Goal: Information Seeking & Learning: Learn about a topic

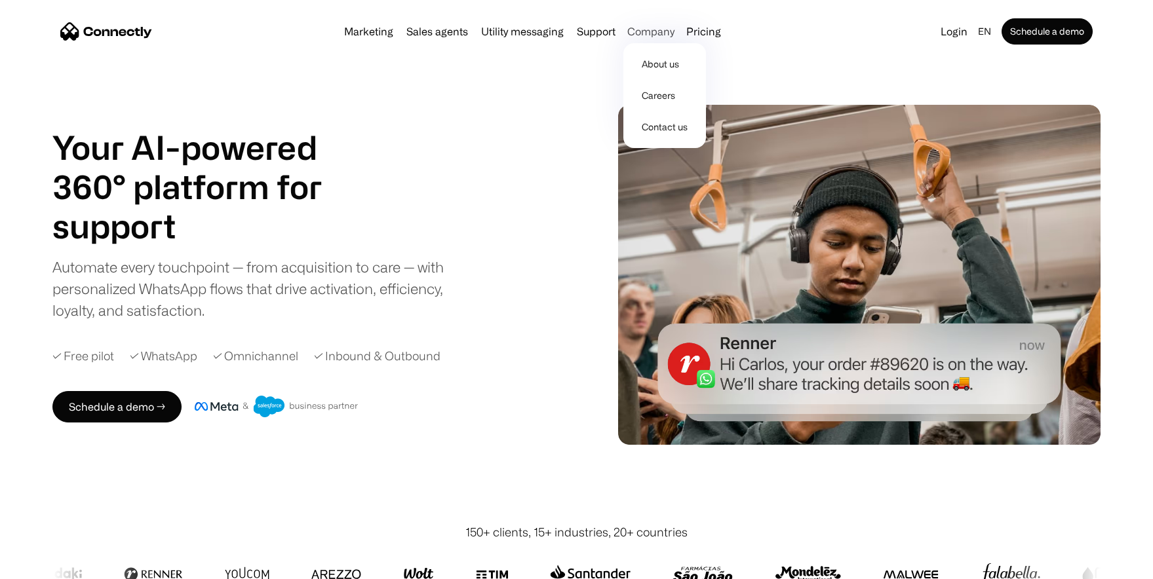
click at [650, 33] on div "Company" at bounding box center [650, 31] width 47 height 18
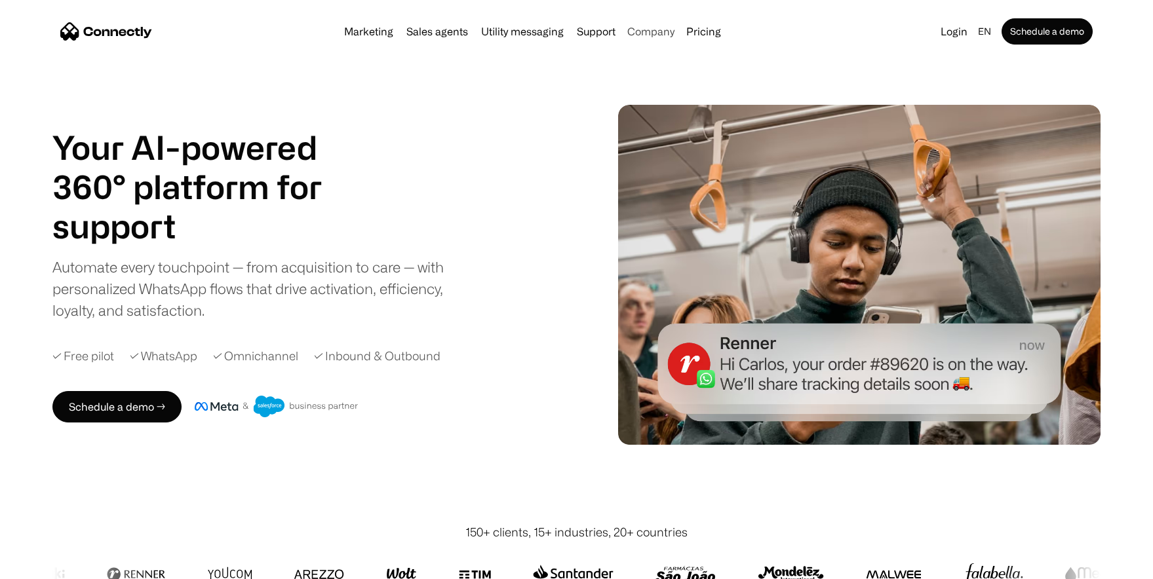
click at [650, 33] on div "Company" at bounding box center [650, 31] width 47 height 18
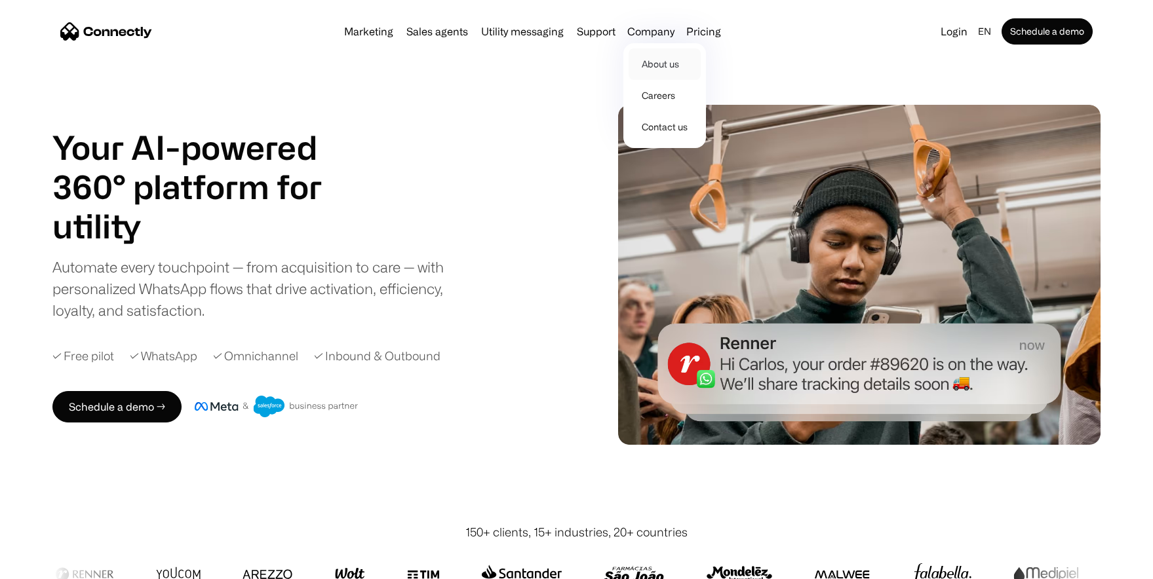
click at [657, 63] on link "About us" at bounding box center [665, 63] width 72 height 31
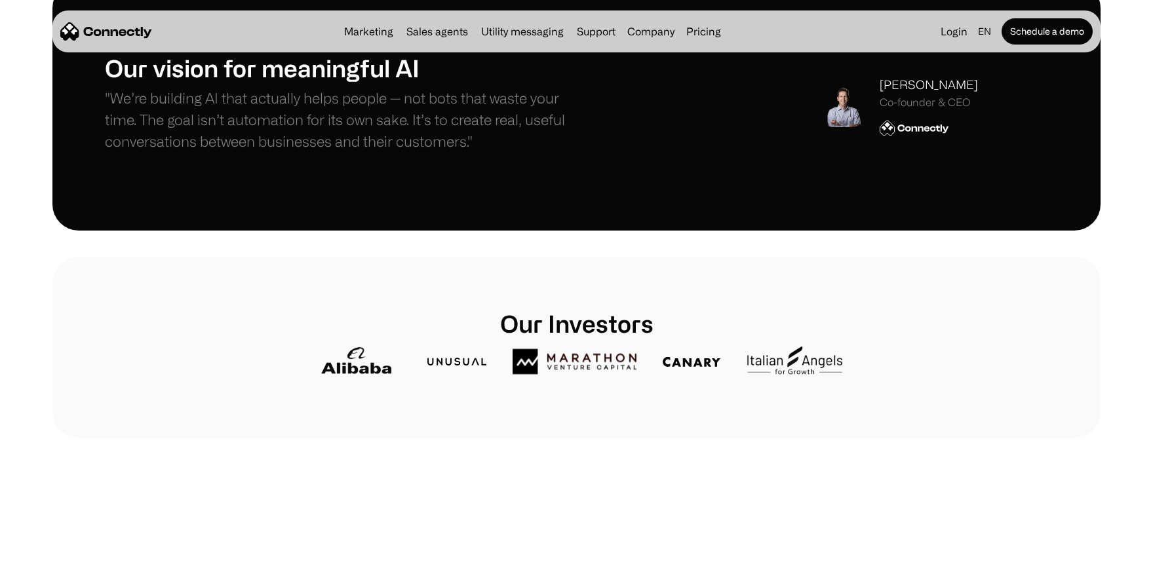
scroll to position [420, 0]
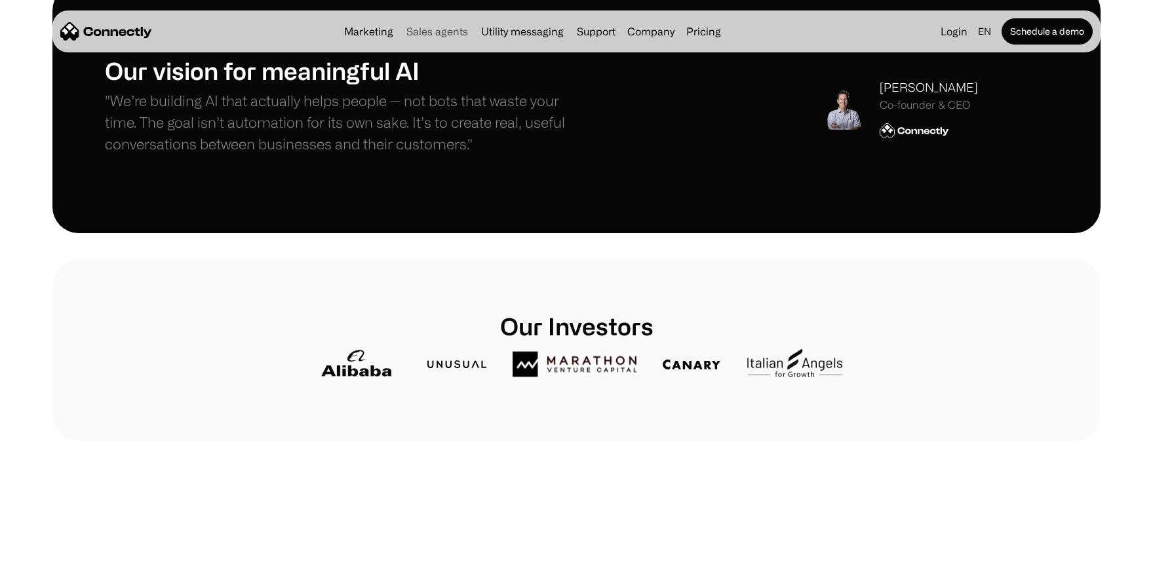
click at [451, 29] on link "Sales agents" at bounding box center [437, 31] width 72 height 10
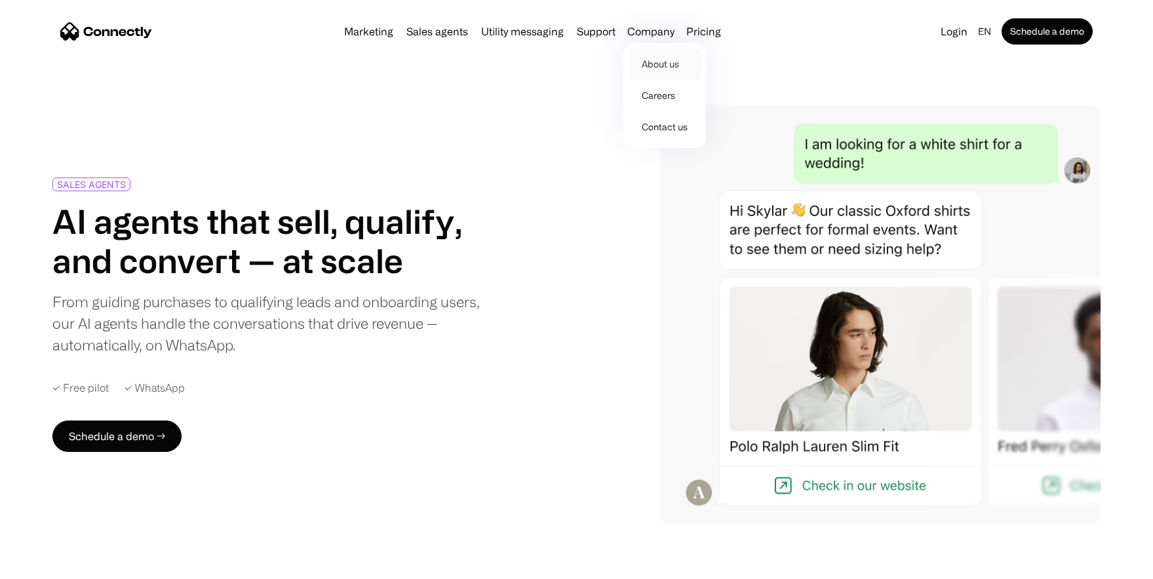
click at [651, 66] on link "About us" at bounding box center [665, 63] width 72 height 31
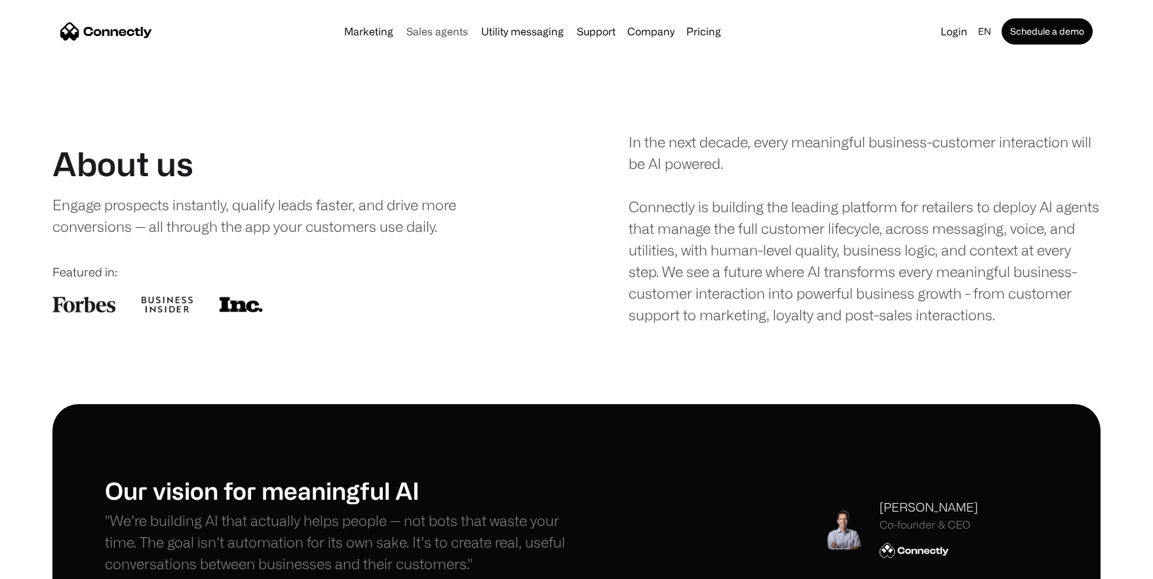
click at [450, 29] on link "Sales agents" at bounding box center [437, 31] width 72 height 10
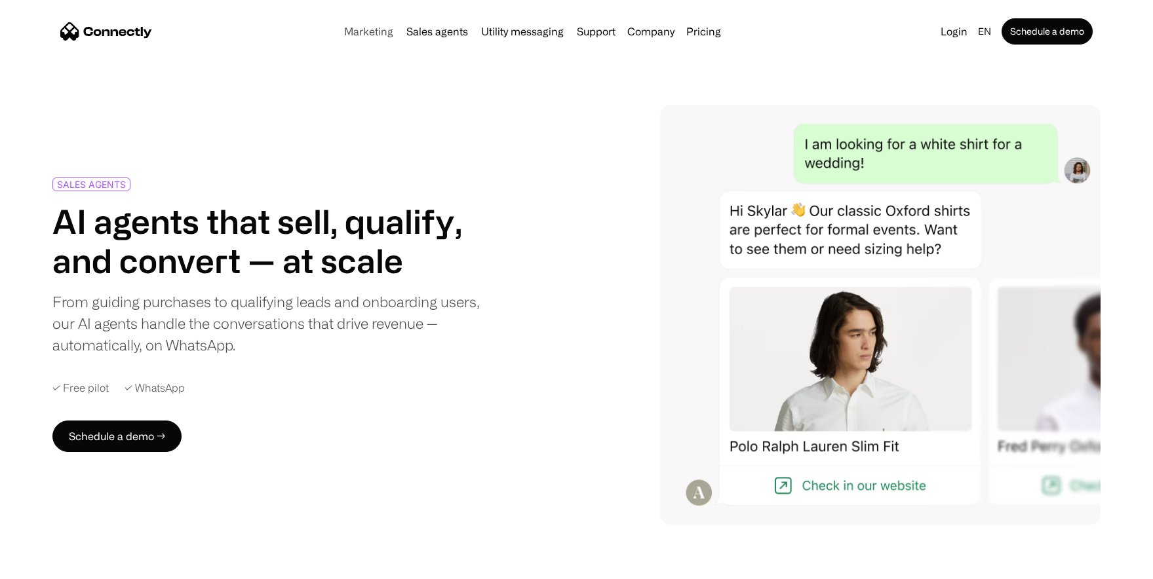
click at [374, 34] on link "Marketing" at bounding box center [369, 31] width 60 height 10
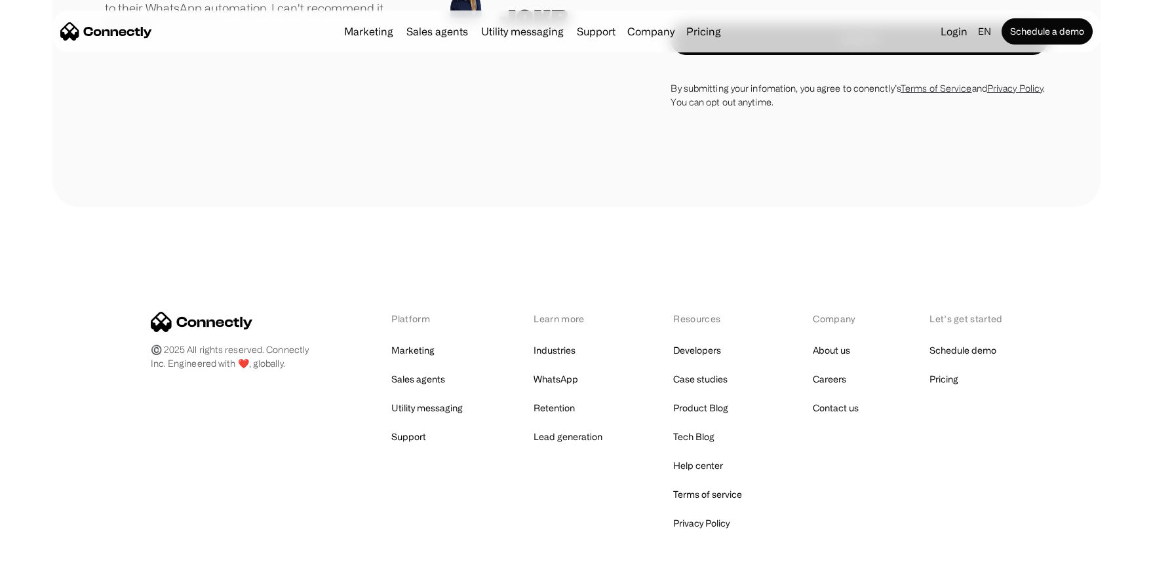
scroll to position [4691, 0]
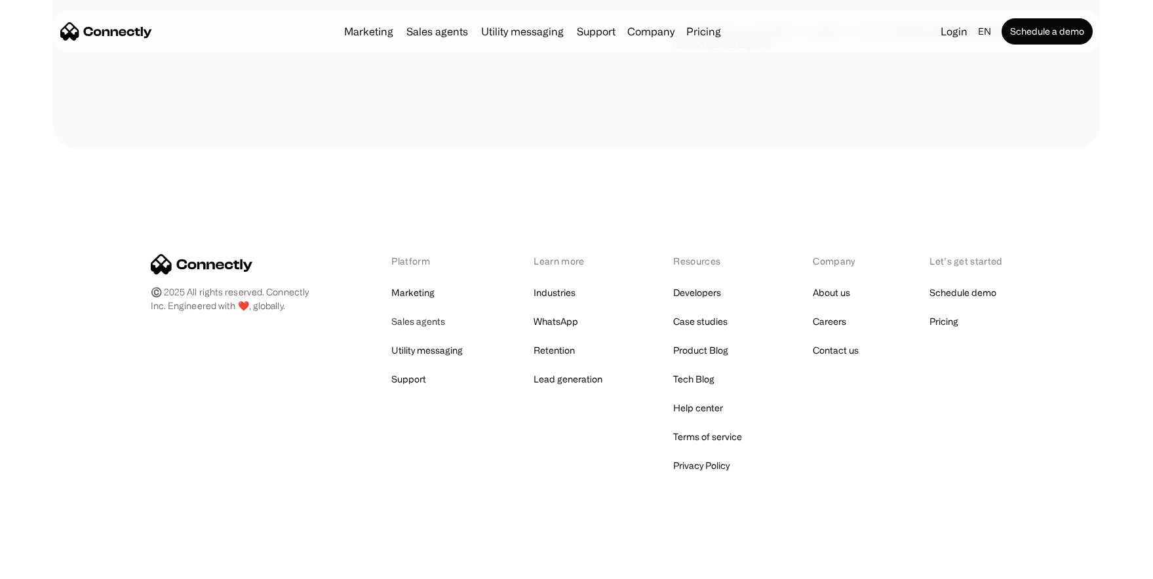
click at [426, 326] on link "Sales agents" at bounding box center [418, 322] width 54 height 18
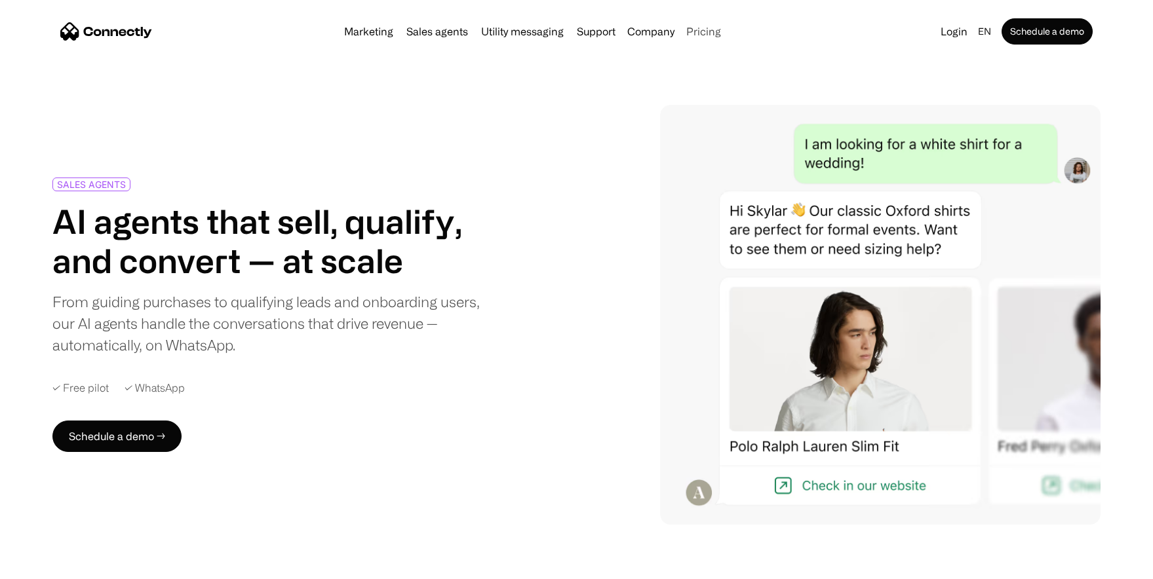
click at [696, 29] on link "Pricing" at bounding box center [703, 31] width 45 height 10
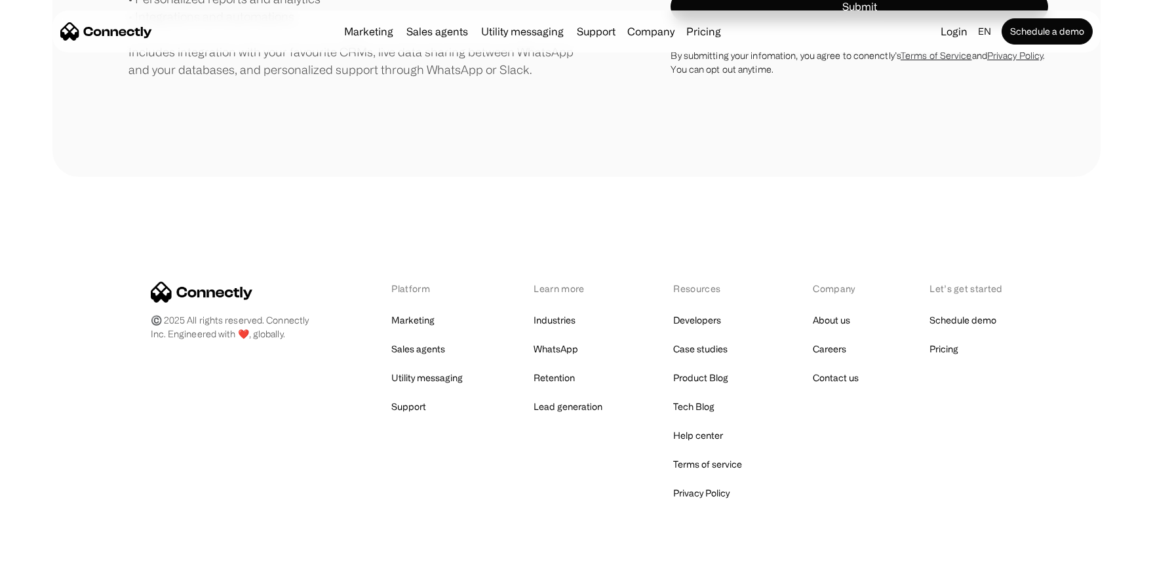
scroll to position [545, 0]
